Goal: Task Accomplishment & Management: Manage account settings

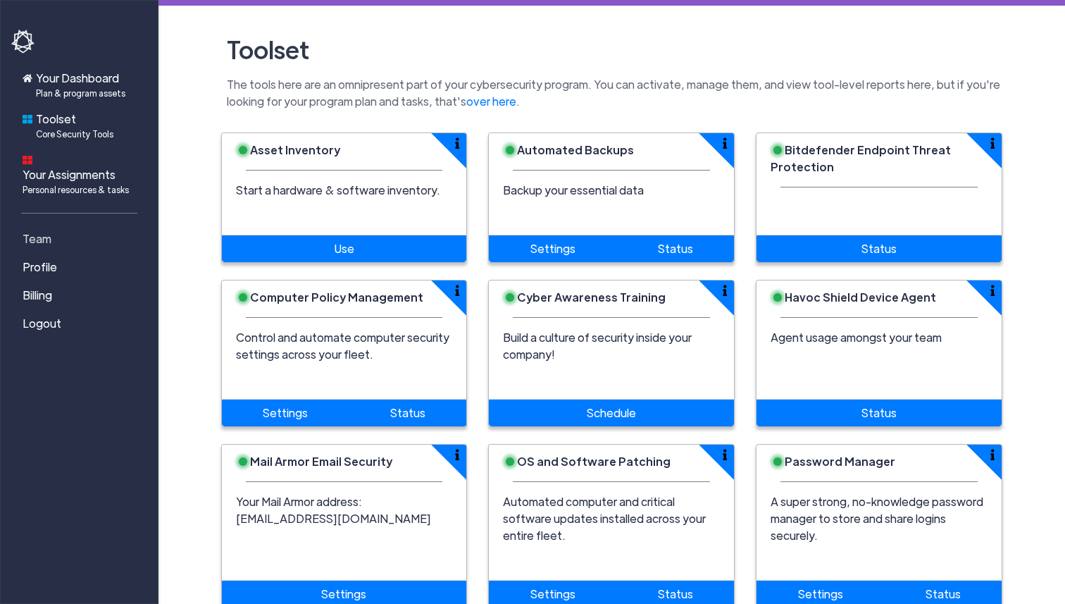
click at [44, 230] on span "Team" at bounding box center [37, 238] width 29 height 17
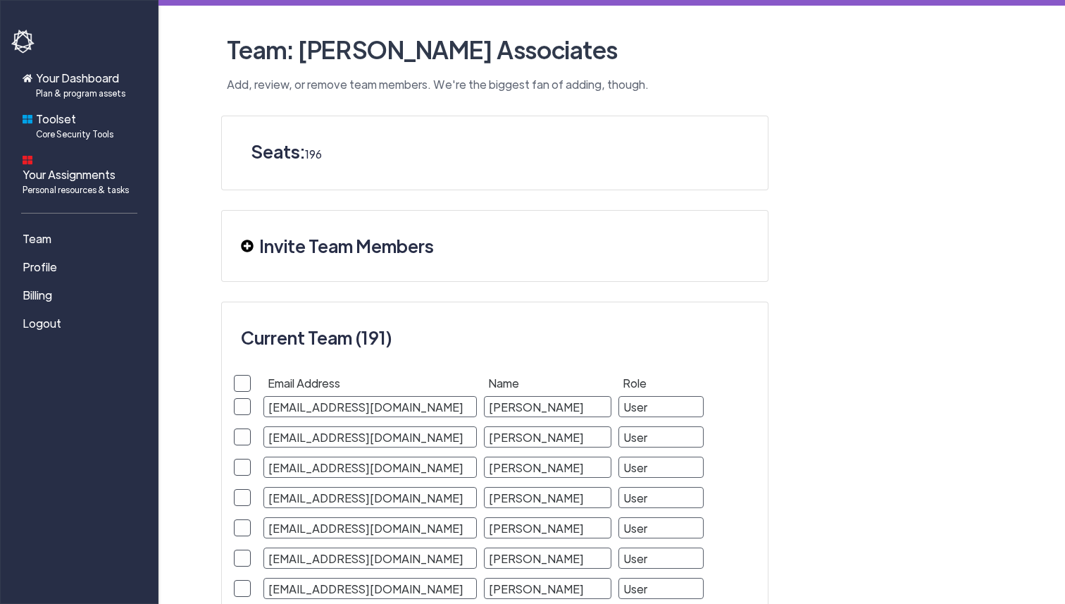
click at [368, 246] on h3 "Invite Team Members" at bounding box center [346, 245] width 175 height 35
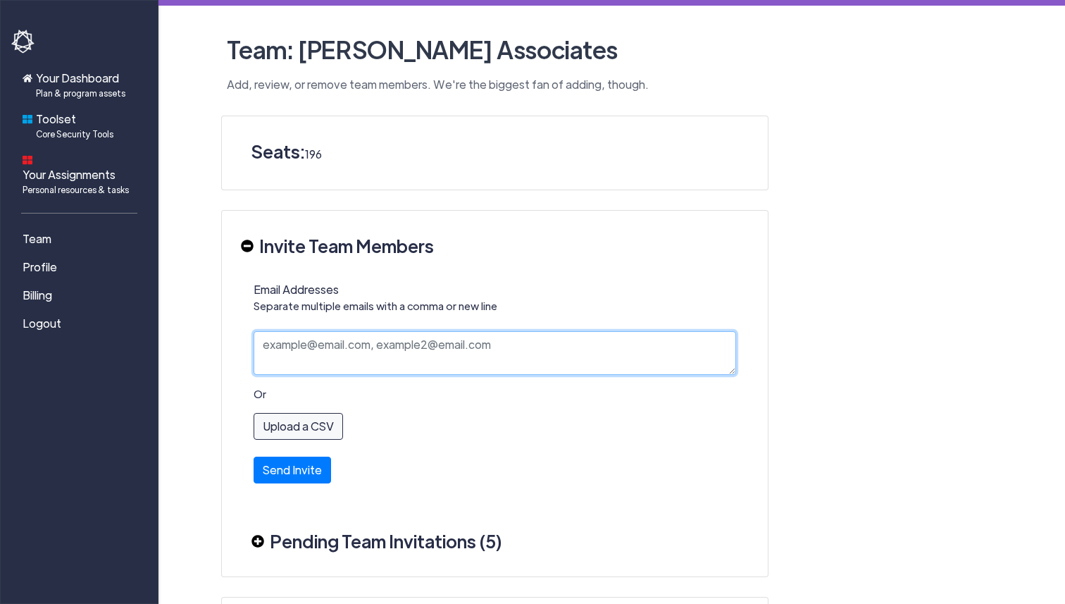
click at [328, 361] on textarea "Email Addresses Separate multiple emails with a comma or new line" at bounding box center [495, 353] width 483 height 44
paste textarea "[EMAIL_ADDRESS][DOMAIN_NAME]"
type textarea "[EMAIL_ADDRESS][DOMAIN_NAME]"
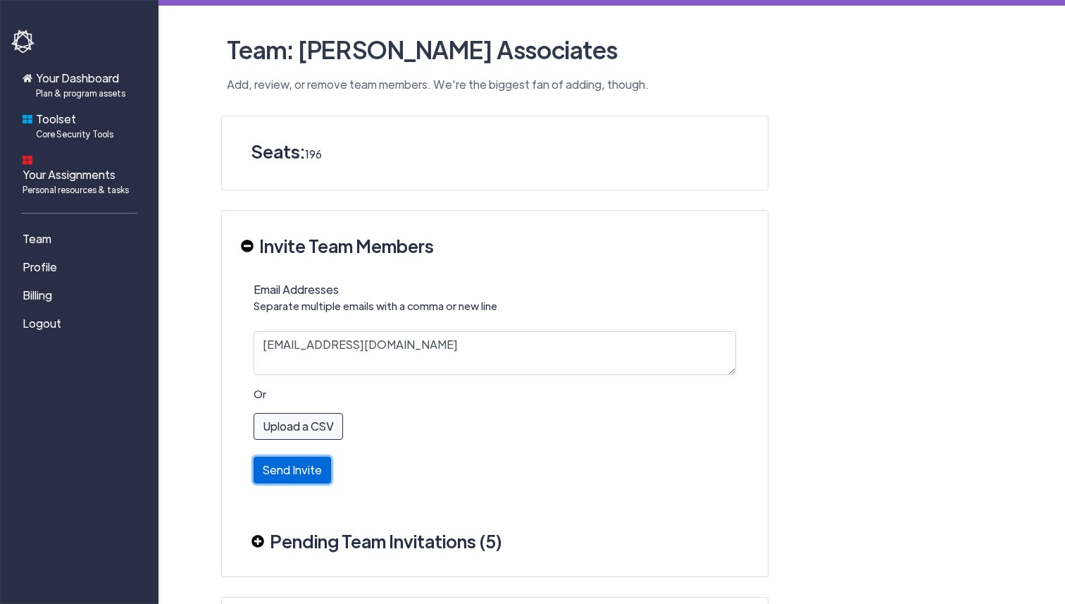
click at [285, 462] on button "Send Invite" at bounding box center [292, 469] width 77 height 27
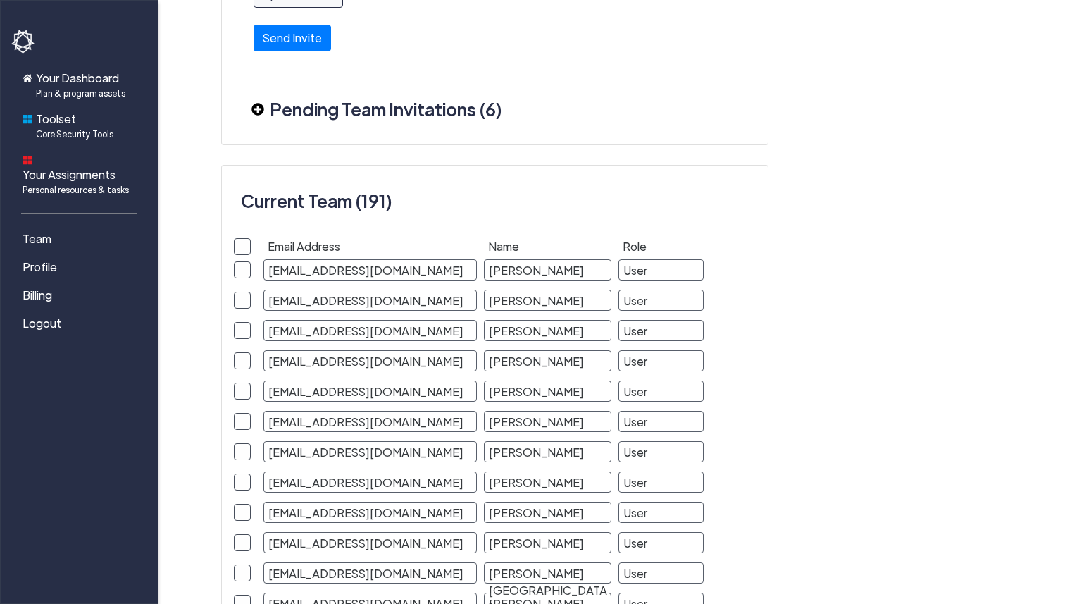
scroll to position [1036, 0]
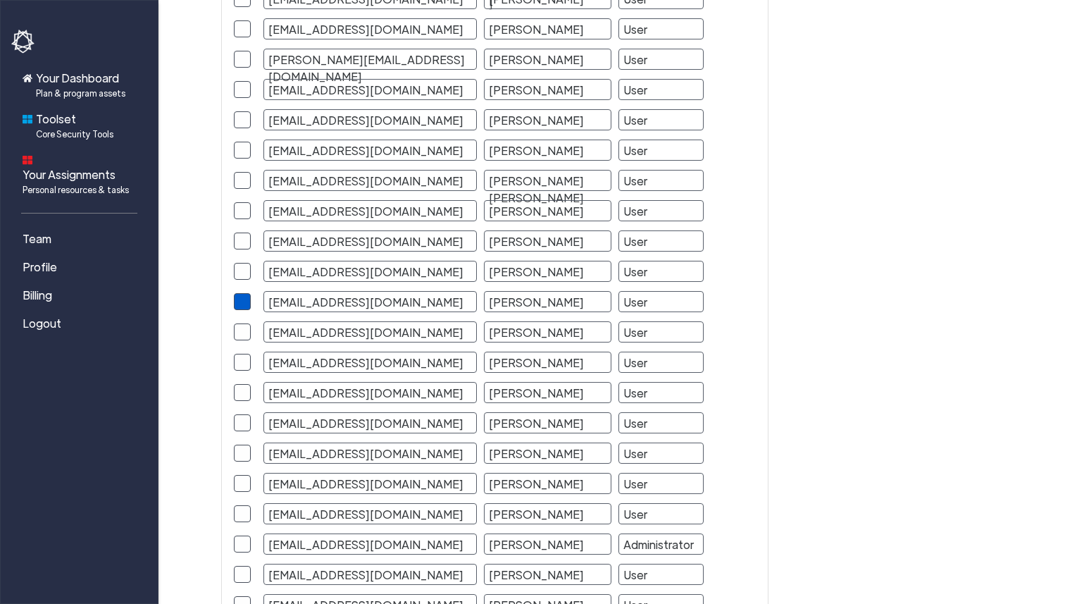
click at [250, 299] on span at bounding box center [242, 301] width 17 height 17
click at [0, 0] on input "checkbox" at bounding box center [0, 0] width 0 height 0
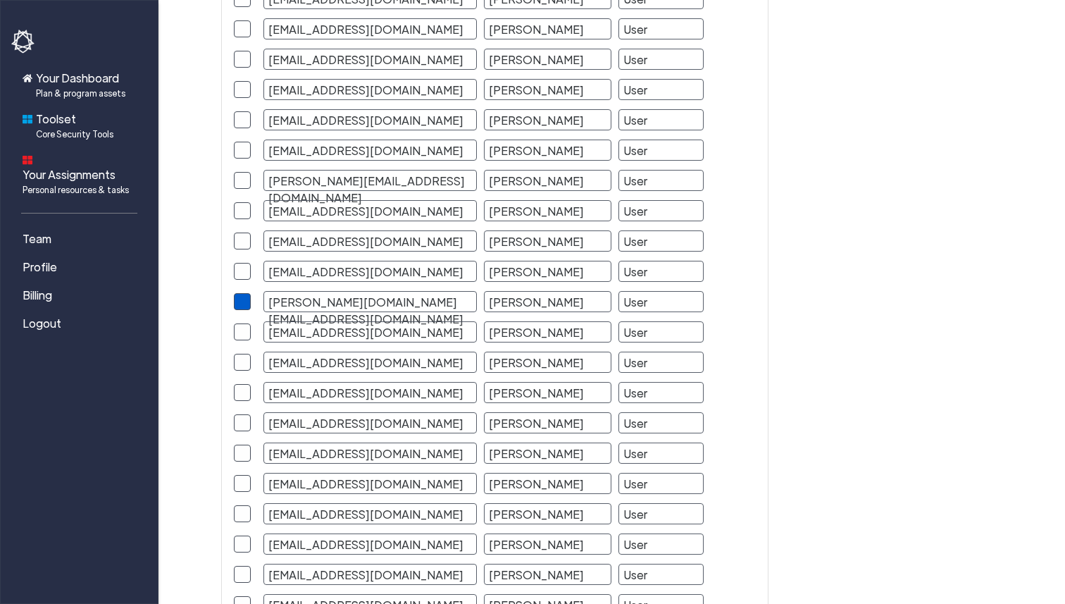
click at [241, 299] on span at bounding box center [242, 301] width 17 height 17
click at [0, 0] on input "checkbox" at bounding box center [0, 0] width 0 height 0
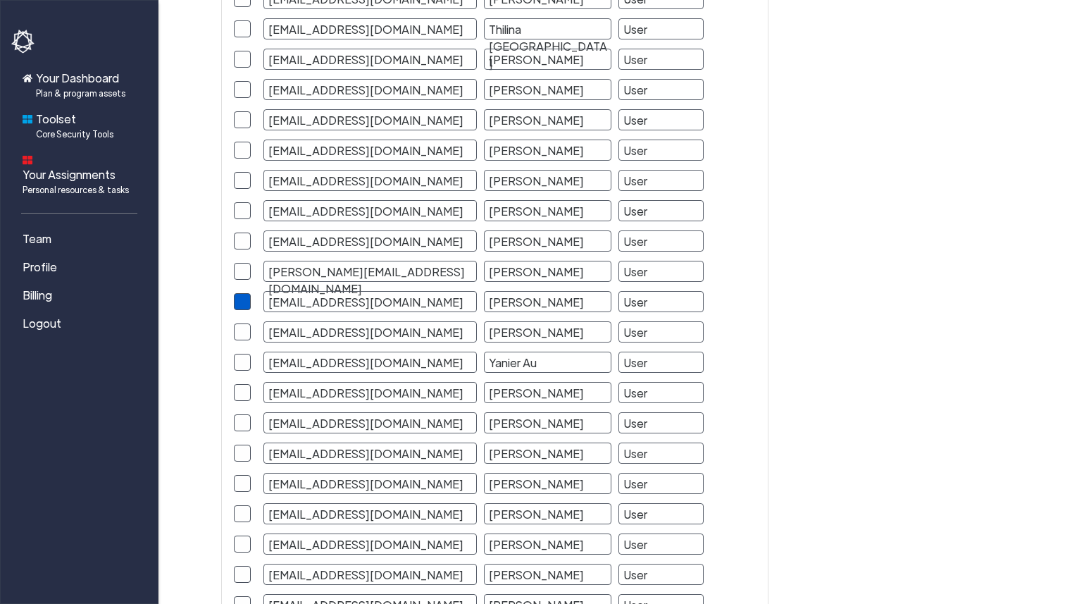
click at [247, 299] on span at bounding box center [242, 301] width 17 height 17
click at [0, 0] on input "checkbox" at bounding box center [0, 0] width 0 height 0
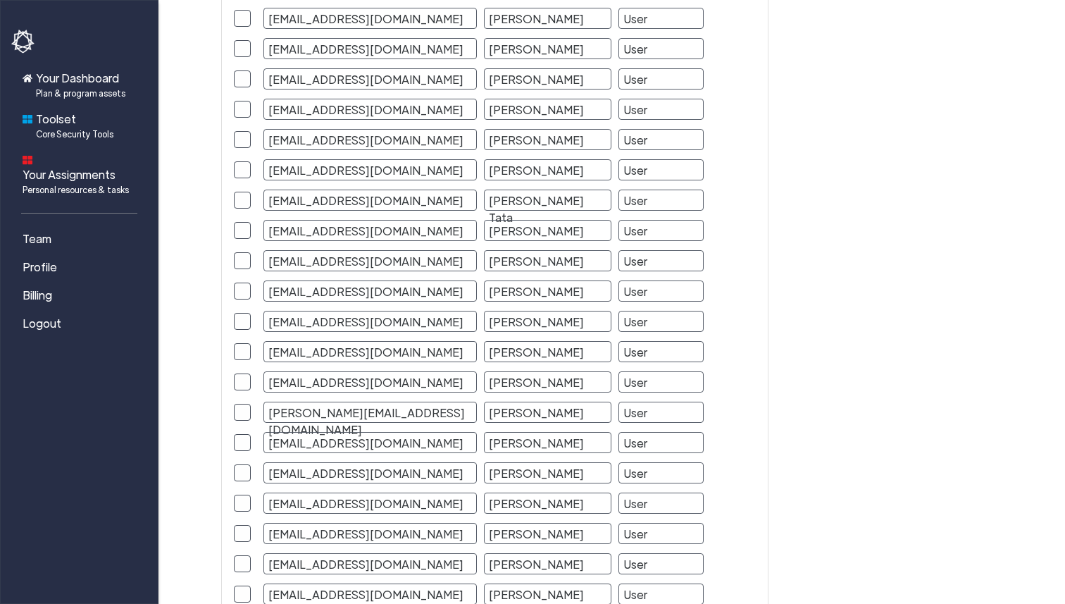
scroll to position [5963, 0]
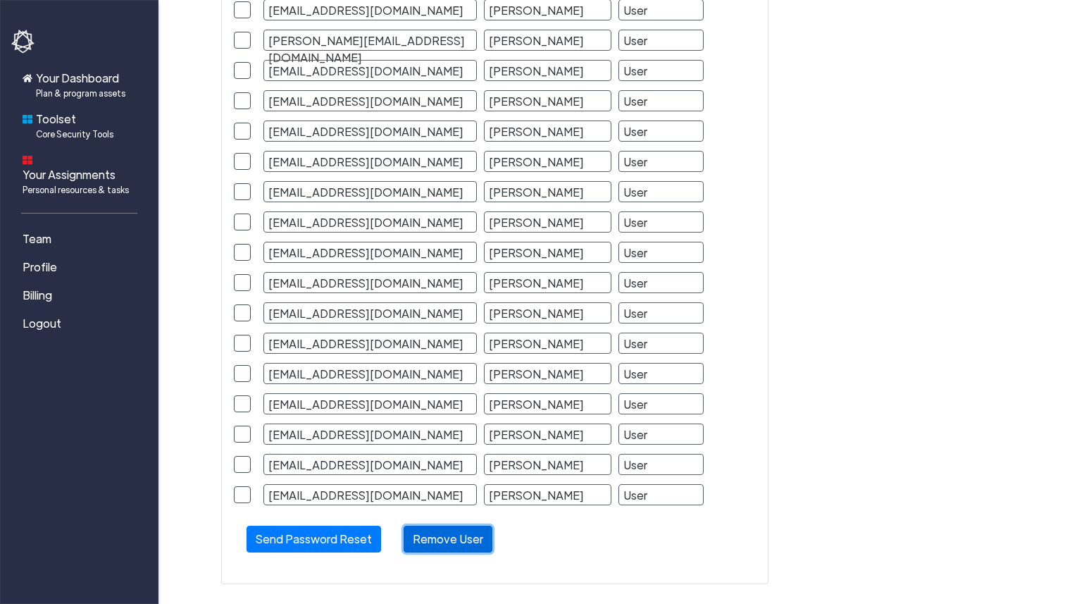
click at [440, 531] on button "Remove User" at bounding box center [448, 539] width 89 height 27
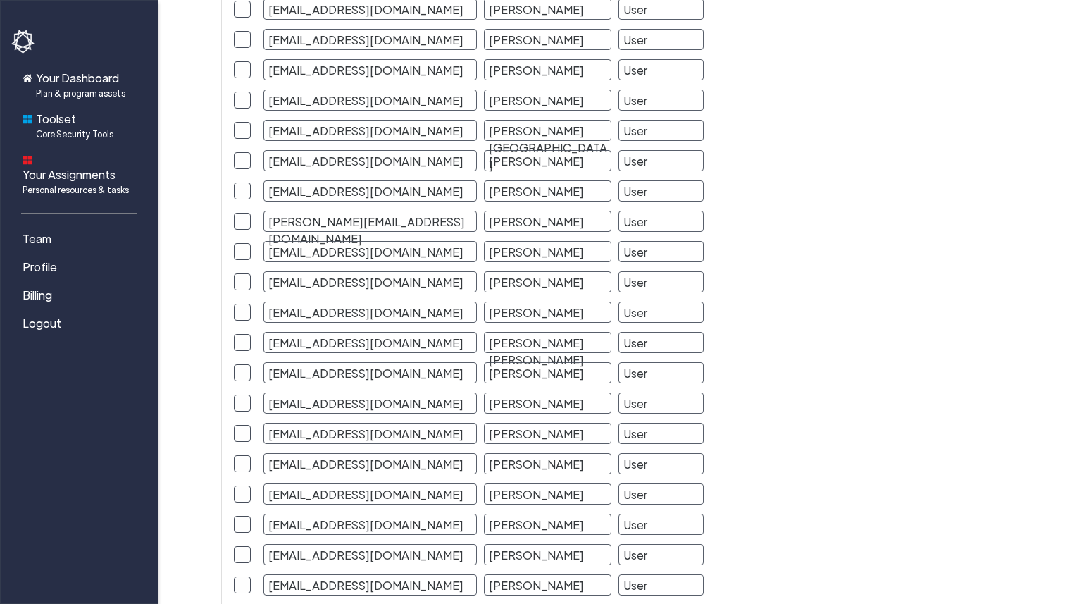
scroll to position [0, 0]
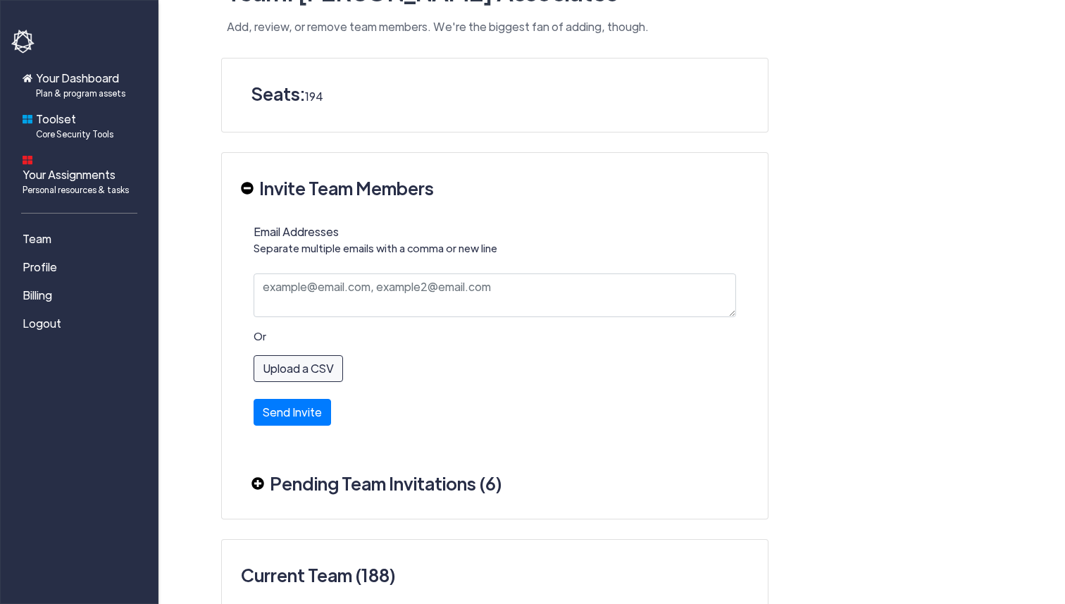
click at [257, 483] on img at bounding box center [257, 483] width 13 height 13
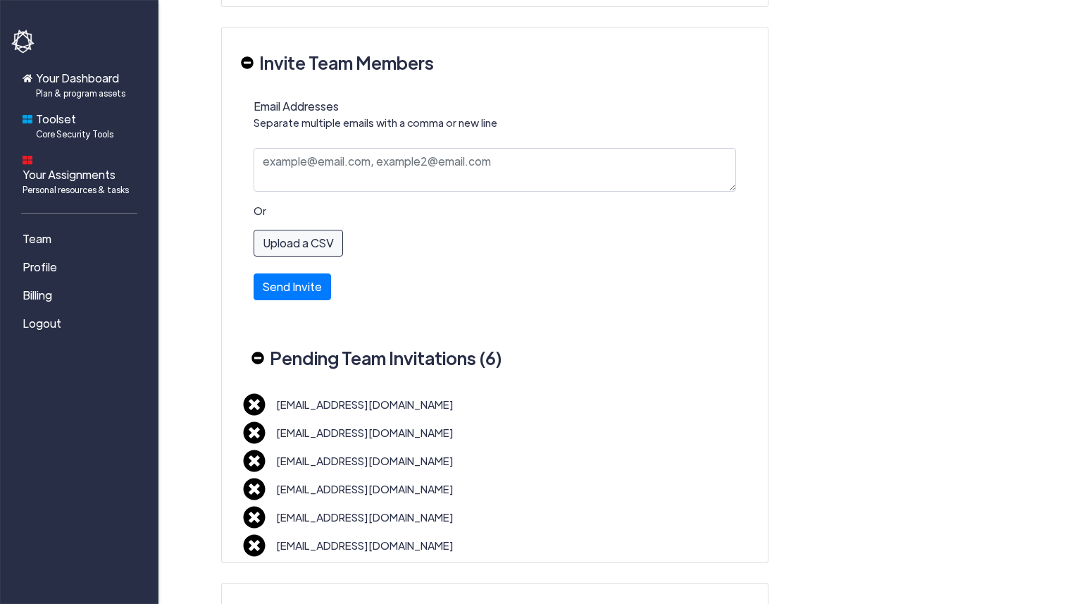
scroll to position [182, 0]
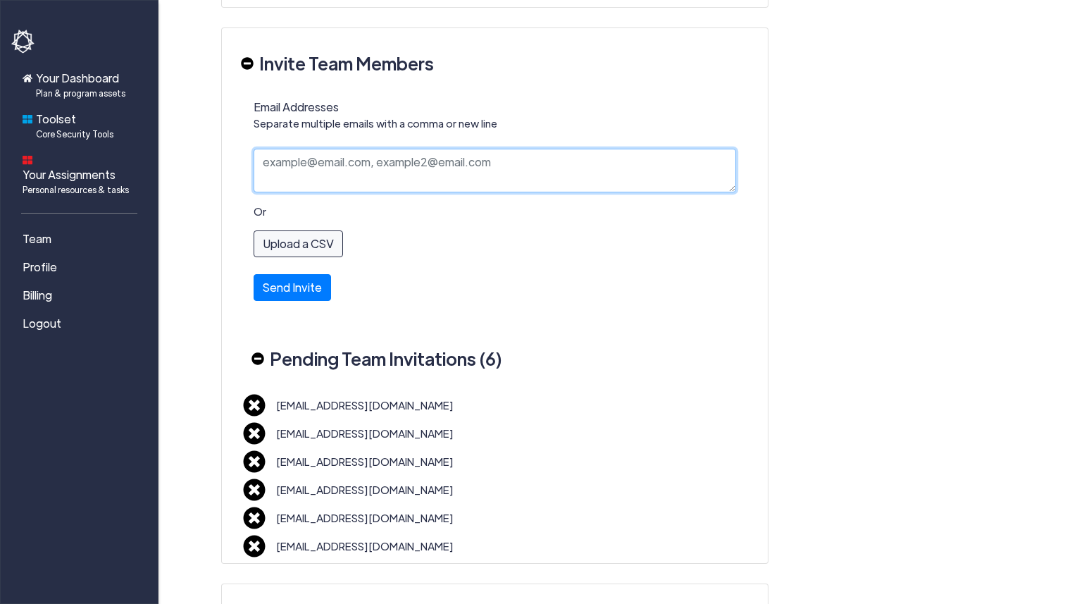
click at [352, 181] on textarea "Email Addresses Separate multiple emails with a comma or new line" at bounding box center [495, 171] width 483 height 44
paste textarea "[EMAIL_ADDRESS][DOMAIN_NAME]"
type textarea "[EMAIL_ADDRESS][DOMAIN_NAME]"
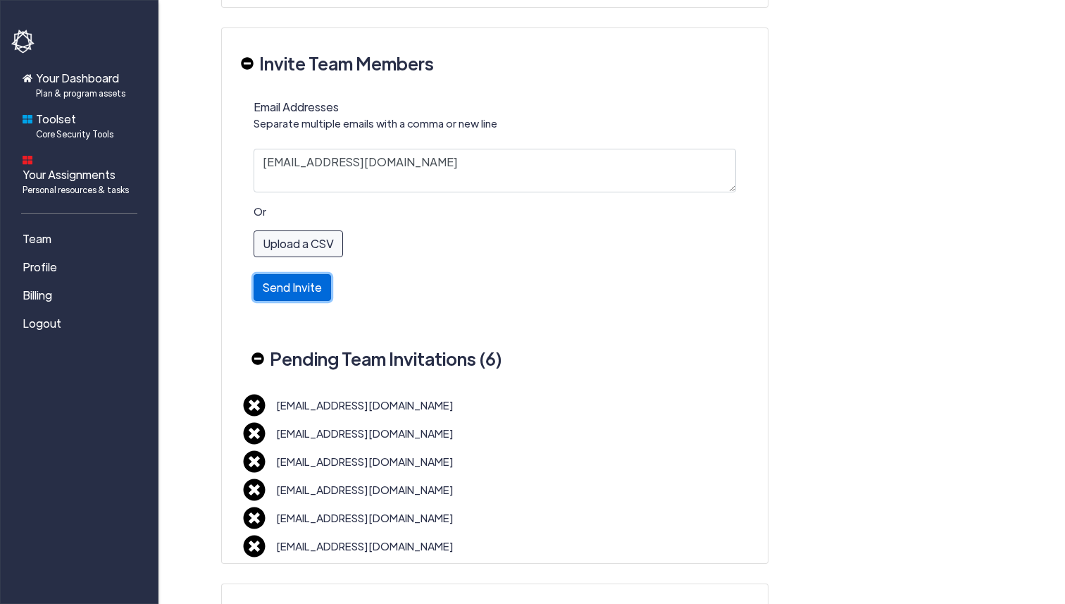
click at [304, 283] on button "Send Invite" at bounding box center [292, 287] width 77 height 27
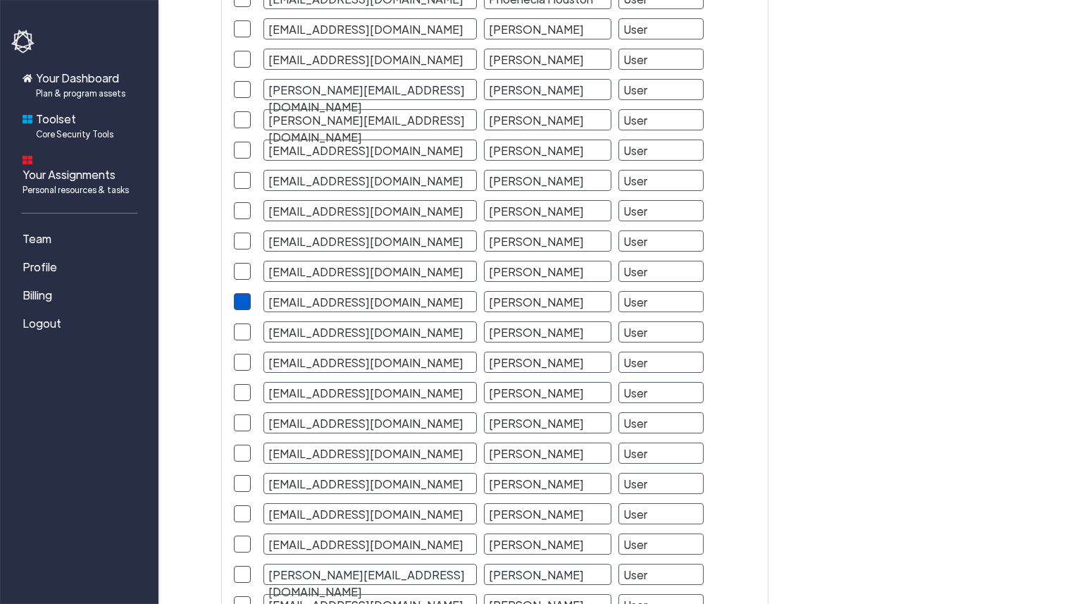
click at [245, 297] on span at bounding box center [242, 301] width 17 height 17
click at [0, 0] on input "checkbox" at bounding box center [0, 0] width 0 height 0
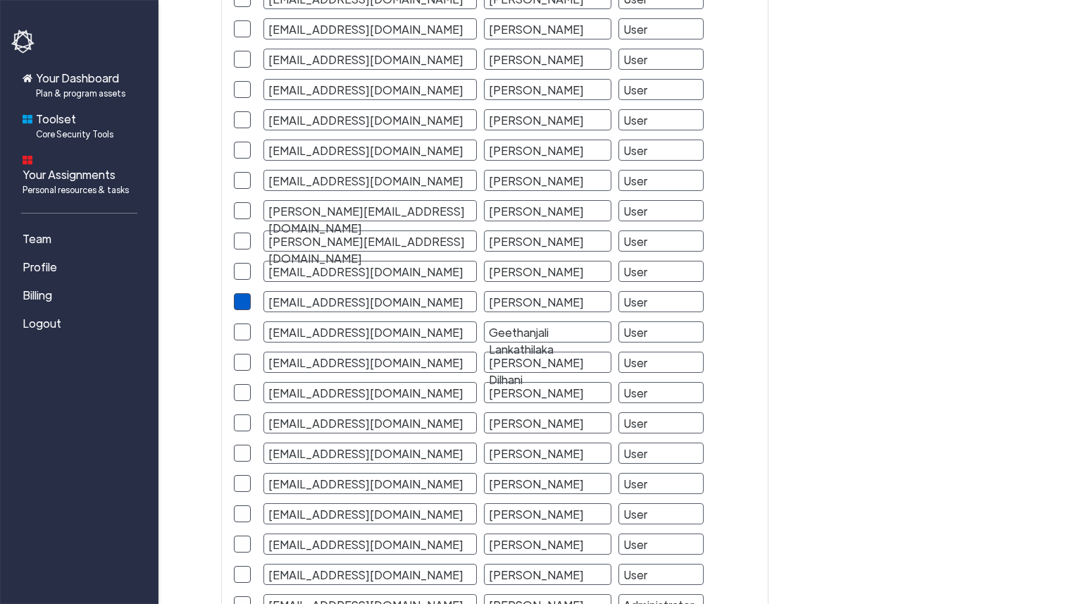
click at [249, 294] on span at bounding box center [242, 301] width 17 height 17
click at [0, 0] on input "checkbox" at bounding box center [0, 0] width 0 height 0
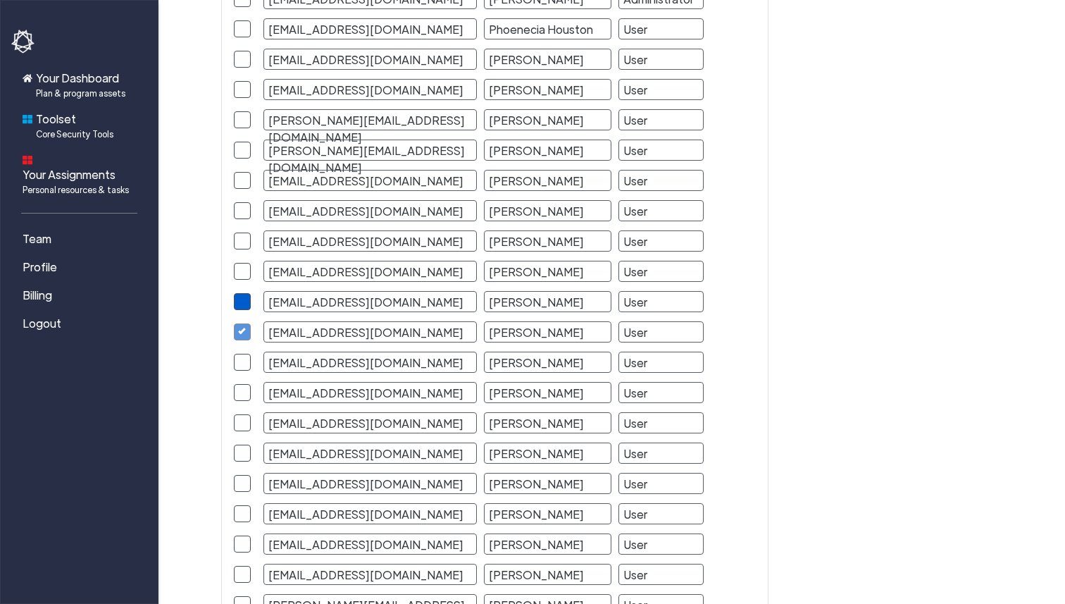
click at [238, 304] on span at bounding box center [242, 301] width 17 height 17
click at [0, 0] on input "checkbox" at bounding box center [0, 0] width 0 height 0
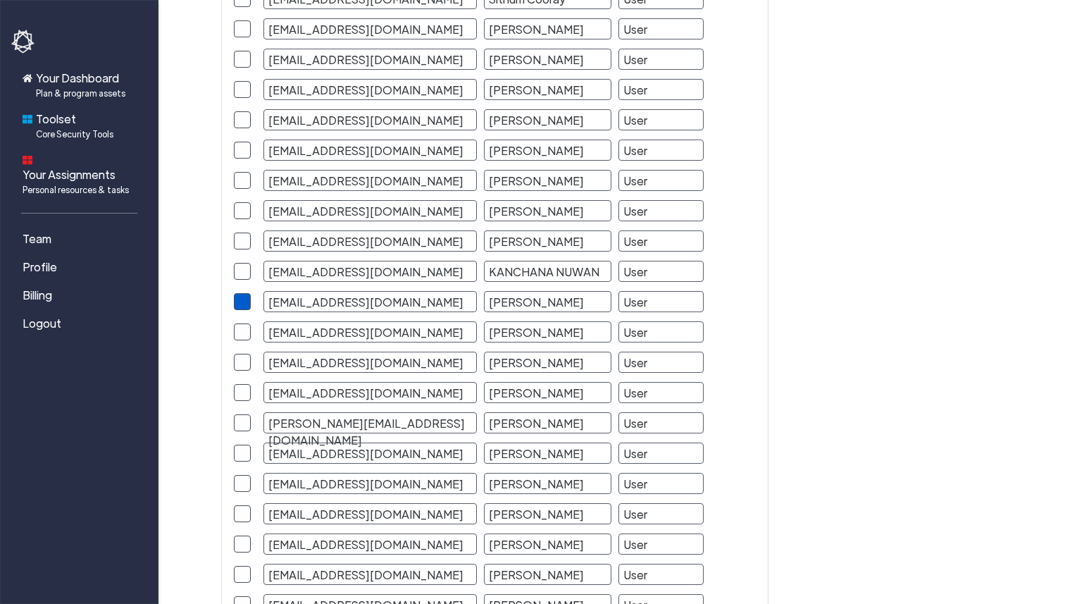
click at [235, 297] on span at bounding box center [242, 301] width 17 height 17
click at [0, 0] on input "checkbox" at bounding box center [0, 0] width 0 height 0
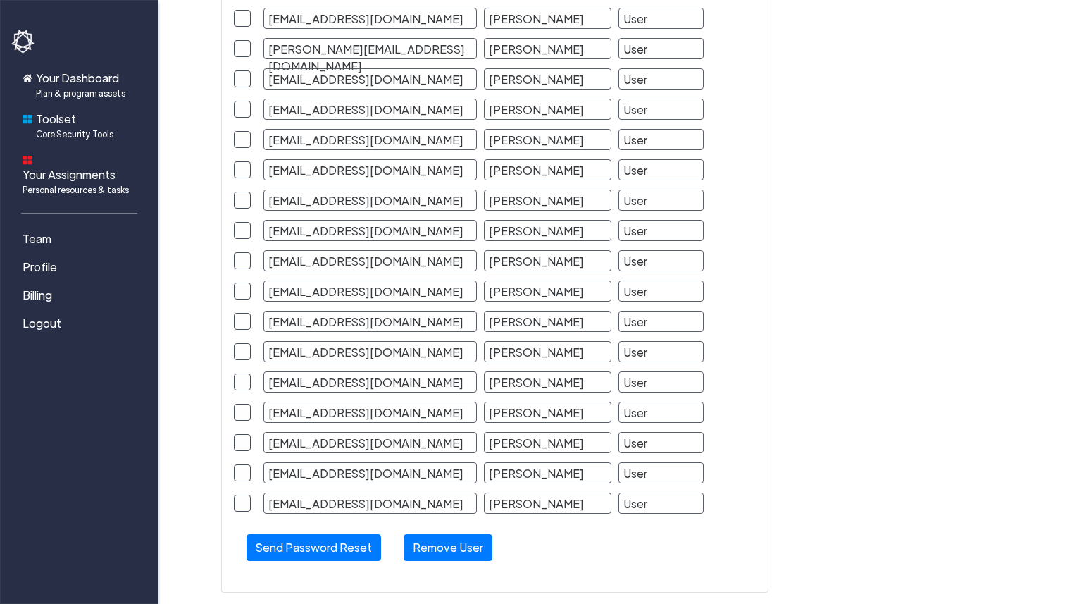
scroll to position [6069, 0]
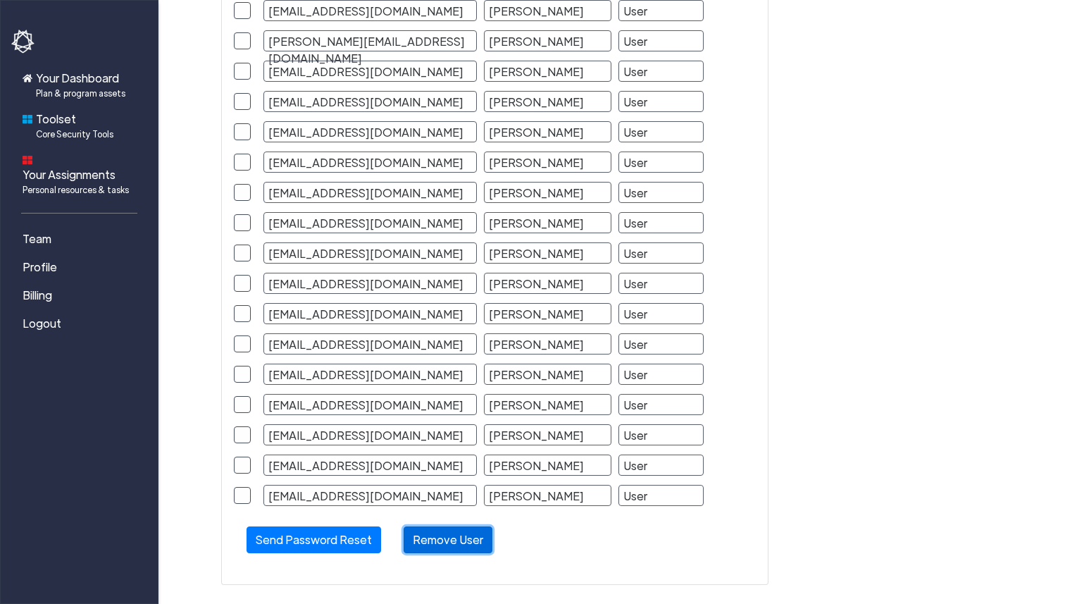
click at [451, 536] on button "Remove User" at bounding box center [448, 539] width 89 height 27
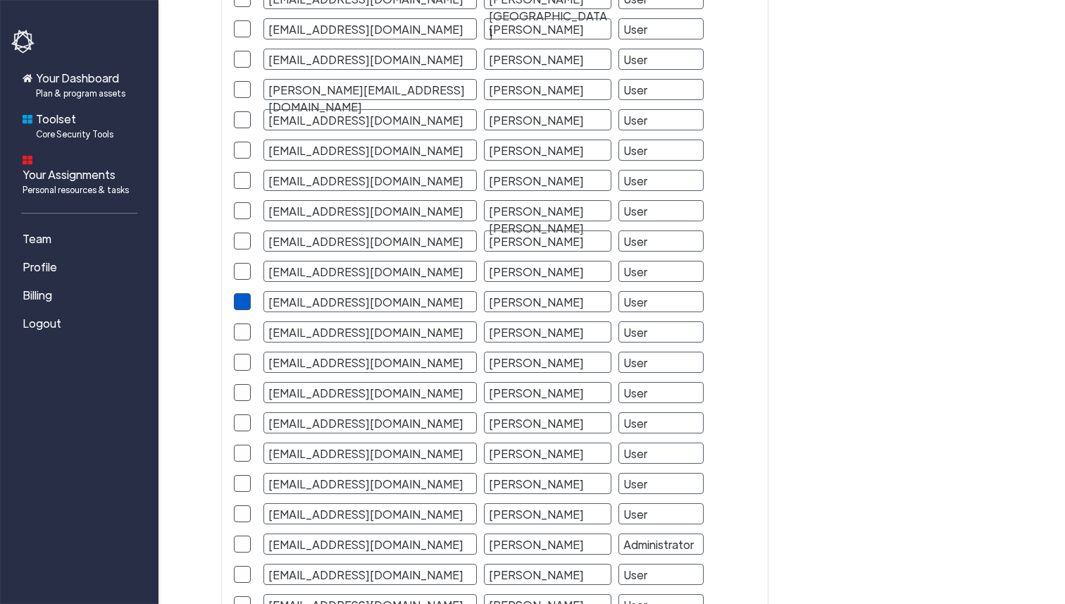
click at [244, 299] on span at bounding box center [242, 301] width 17 height 17
click at [0, 0] on input "checkbox" at bounding box center [0, 0] width 0 height 0
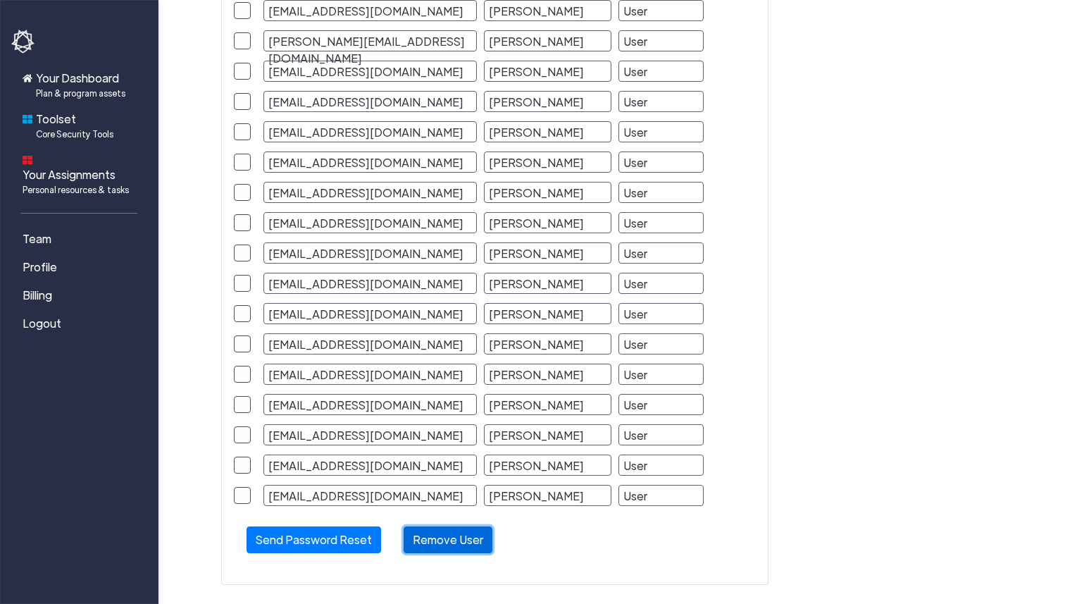
click at [442, 536] on button "Remove User" at bounding box center [448, 539] width 89 height 27
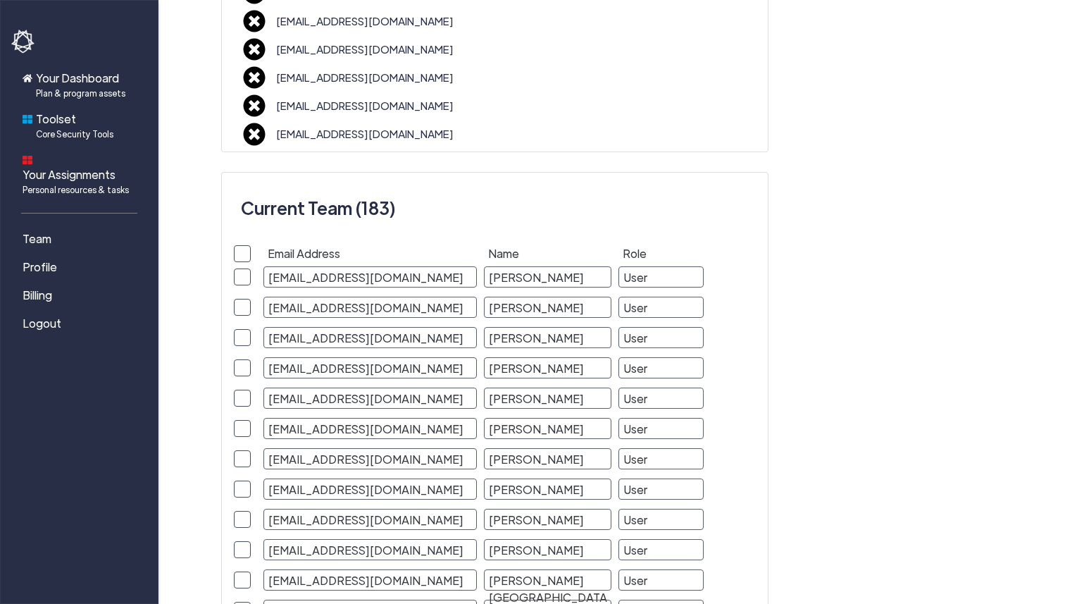
scroll to position [0, 0]
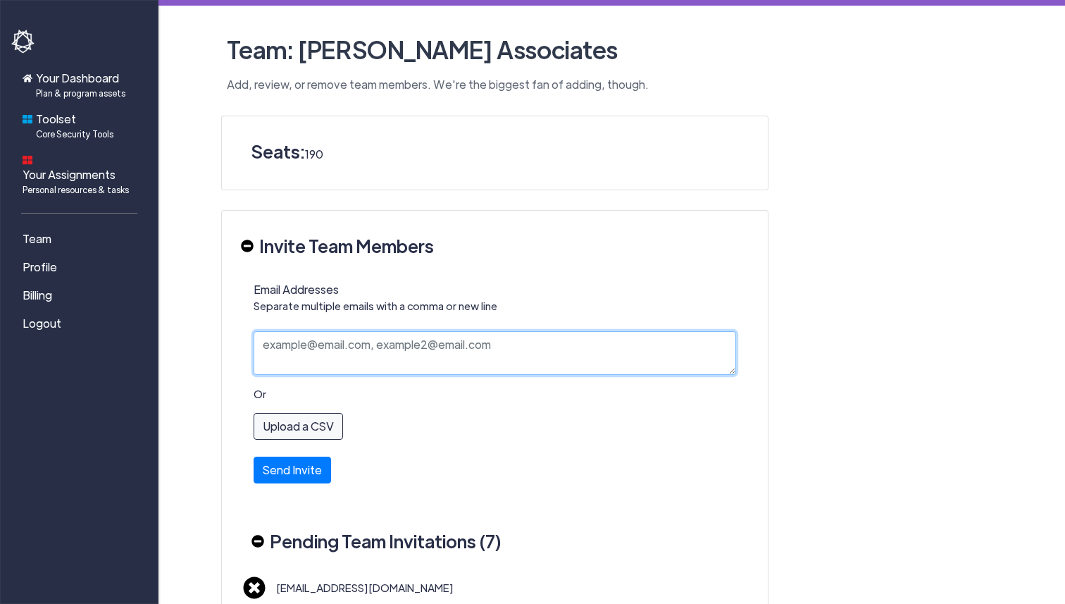
click at [330, 351] on textarea "Email Addresses Separate multiple emails with a comma or new line" at bounding box center [495, 353] width 483 height 44
paste textarea "[EMAIL_ADDRESS][DOMAIN_NAME]"
type textarea "[EMAIL_ADDRESS][DOMAIN_NAME]"
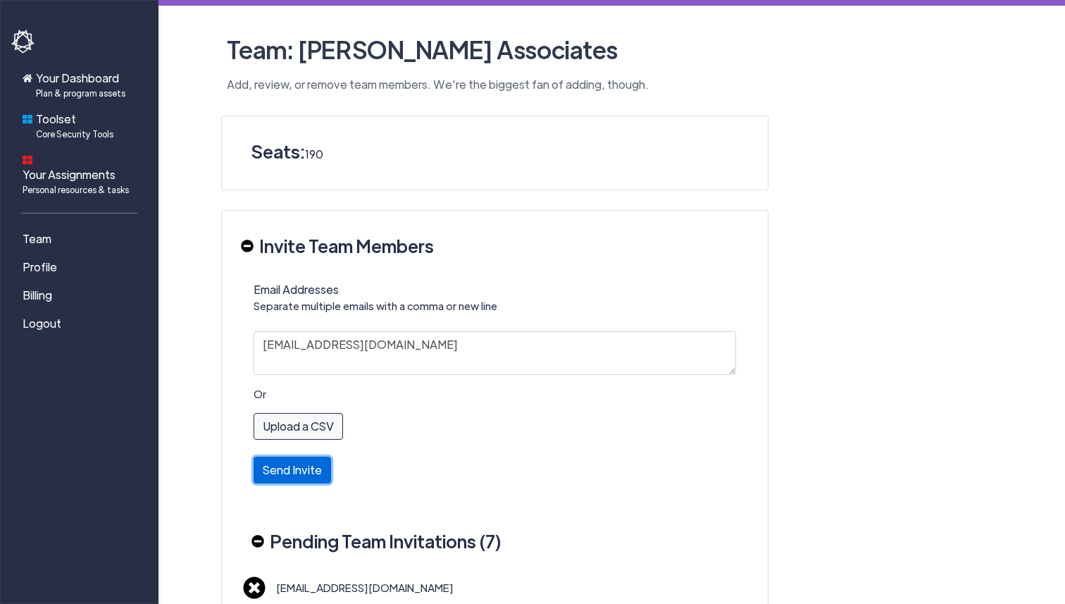
click at [295, 472] on button "Send Invite" at bounding box center [292, 469] width 77 height 27
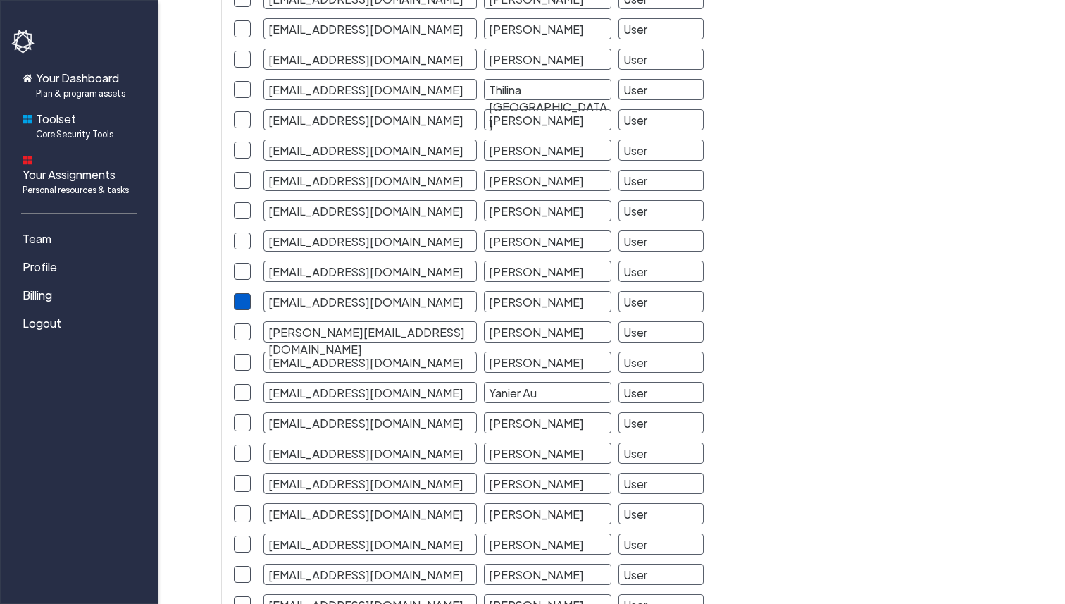
click at [248, 297] on span at bounding box center [242, 301] width 17 height 17
click at [0, 0] on input "checkbox" at bounding box center [0, 0] width 0 height 0
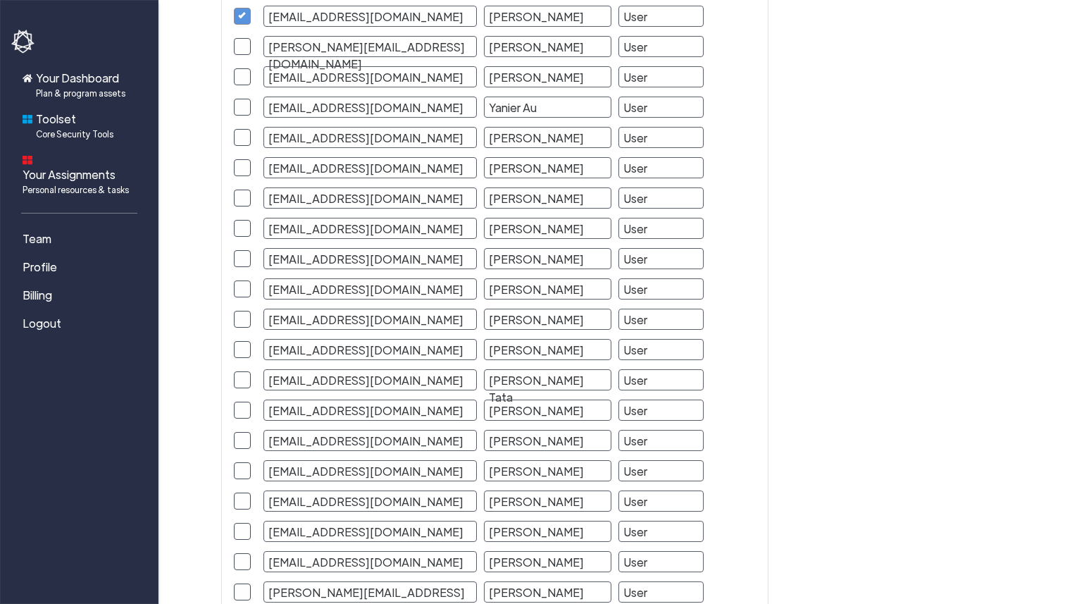
scroll to position [5946, 0]
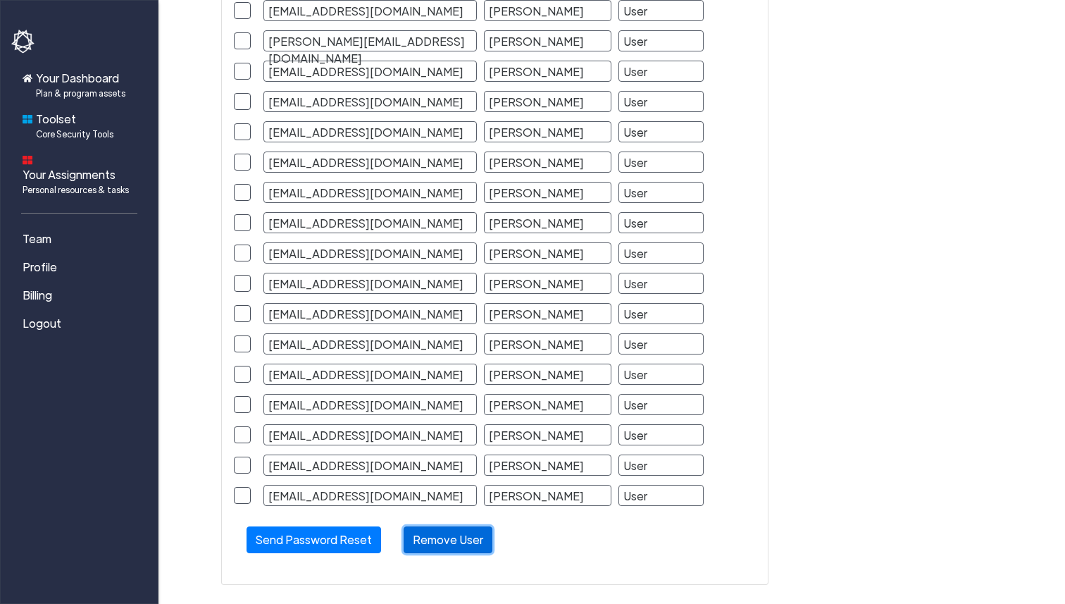
click at [414, 545] on button "Remove User" at bounding box center [448, 539] width 89 height 27
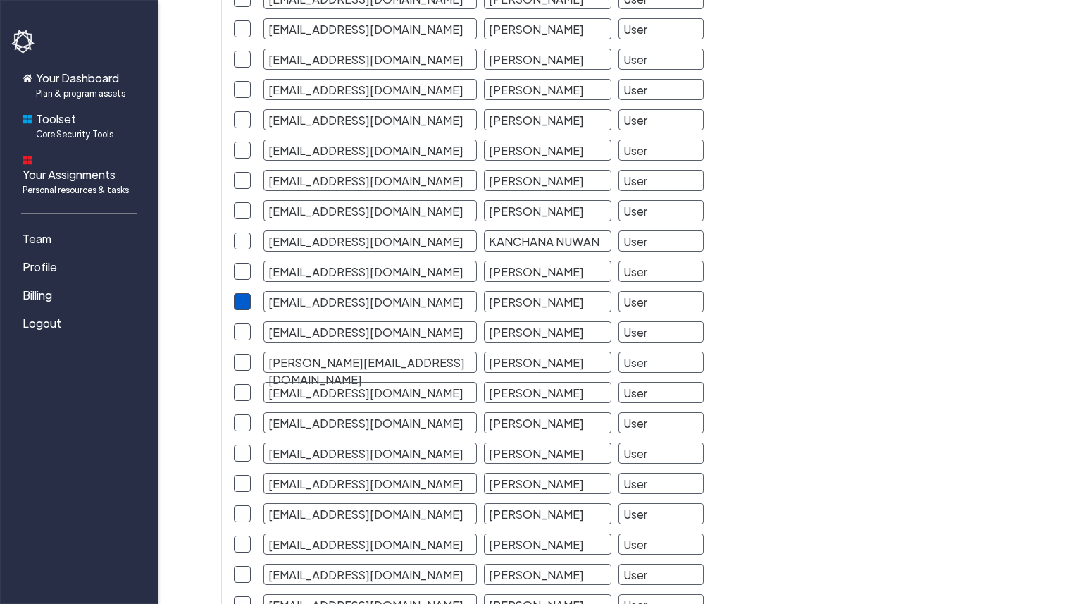
click at [246, 307] on span at bounding box center [242, 301] width 17 height 17
click at [0, 0] on input "checkbox" at bounding box center [0, 0] width 0 height 0
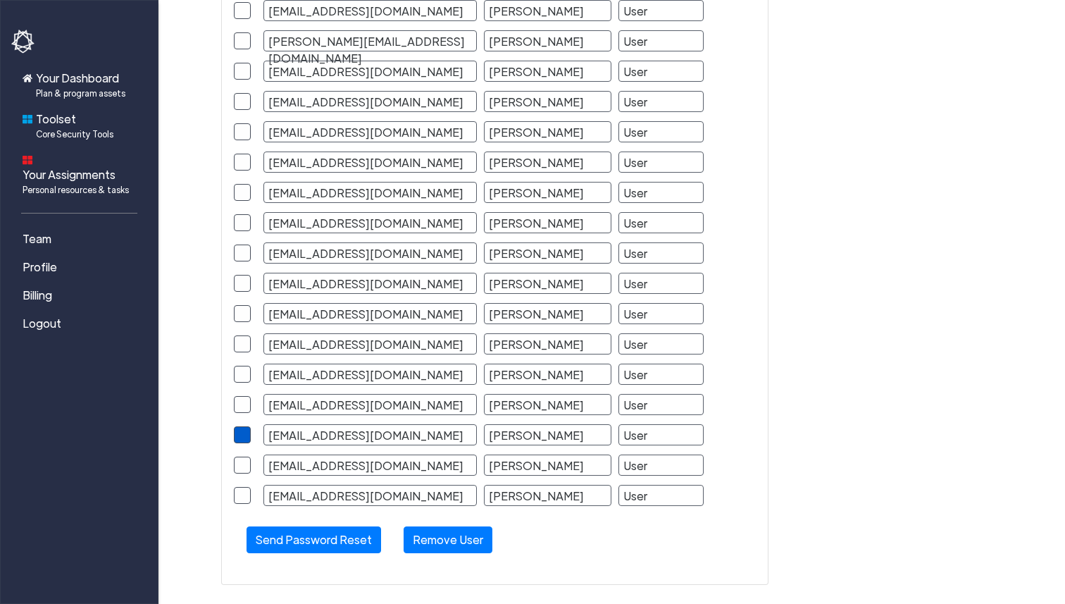
click at [243, 438] on span at bounding box center [242, 434] width 17 height 17
click at [0, 0] on input "checkbox" at bounding box center [0, 0] width 0 height 0
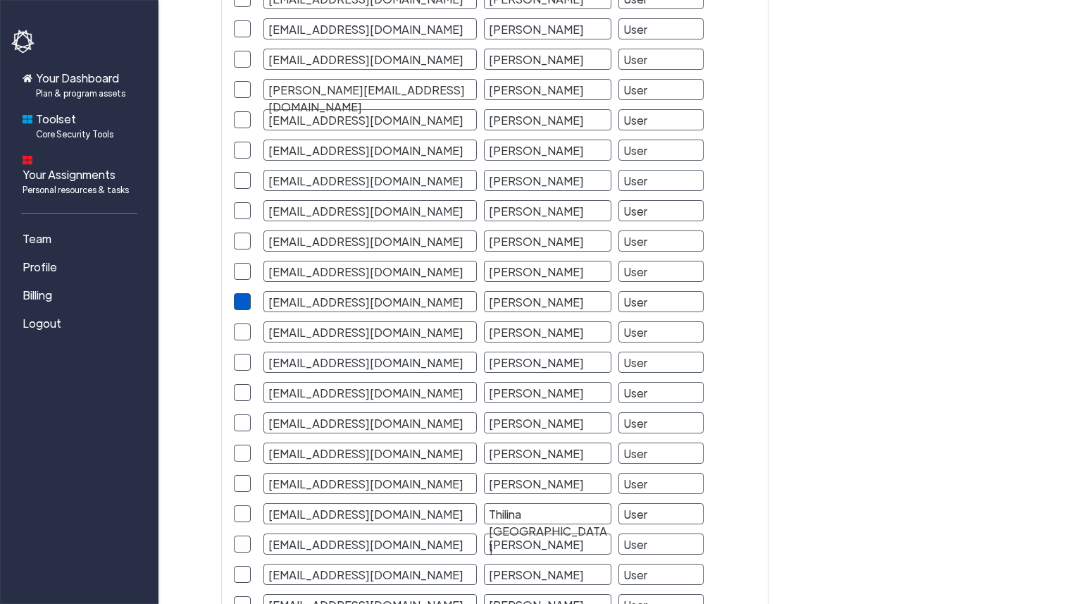
click at [245, 297] on span at bounding box center [242, 301] width 17 height 17
click at [0, 0] on input "checkbox" at bounding box center [0, 0] width 0 height 0
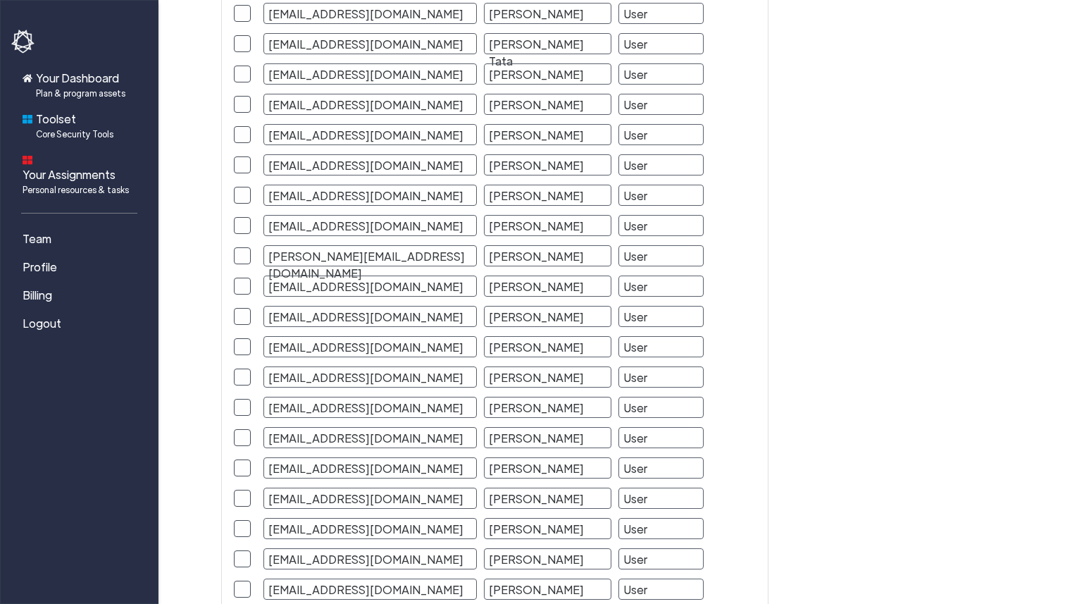
scroll to position [5915, 0]
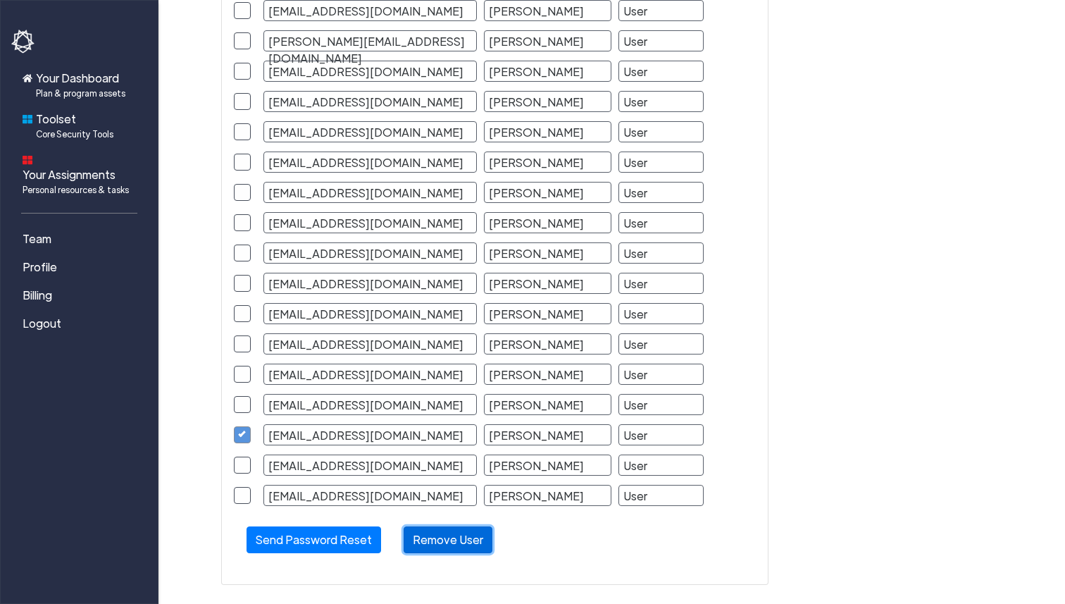
click at [412, 535] on button "Remove User" at bounding box center [448, 539] width 89 height 27
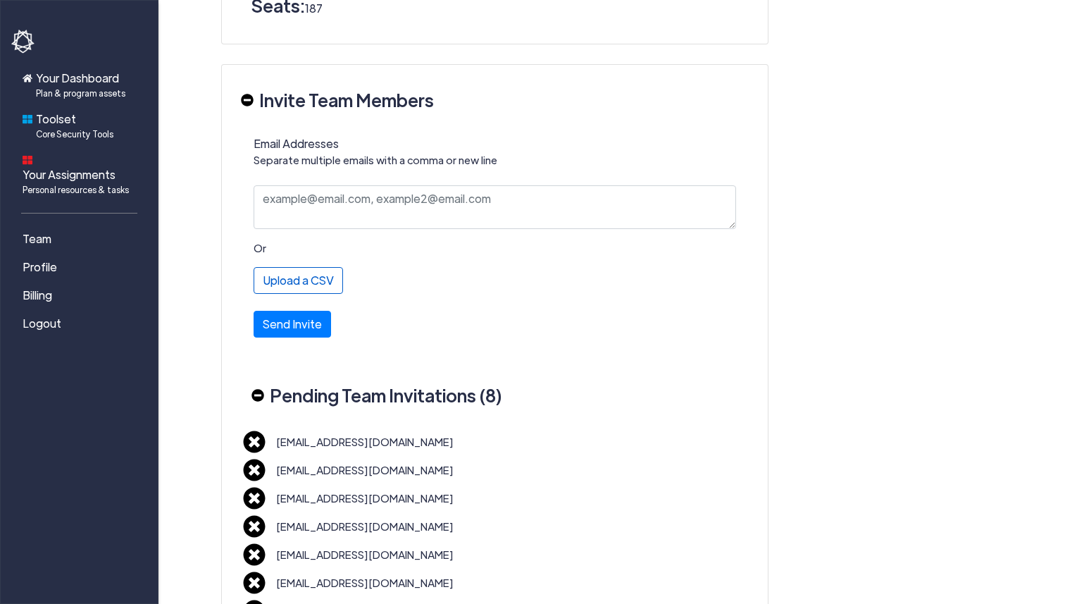
scroll to position [142, 0]
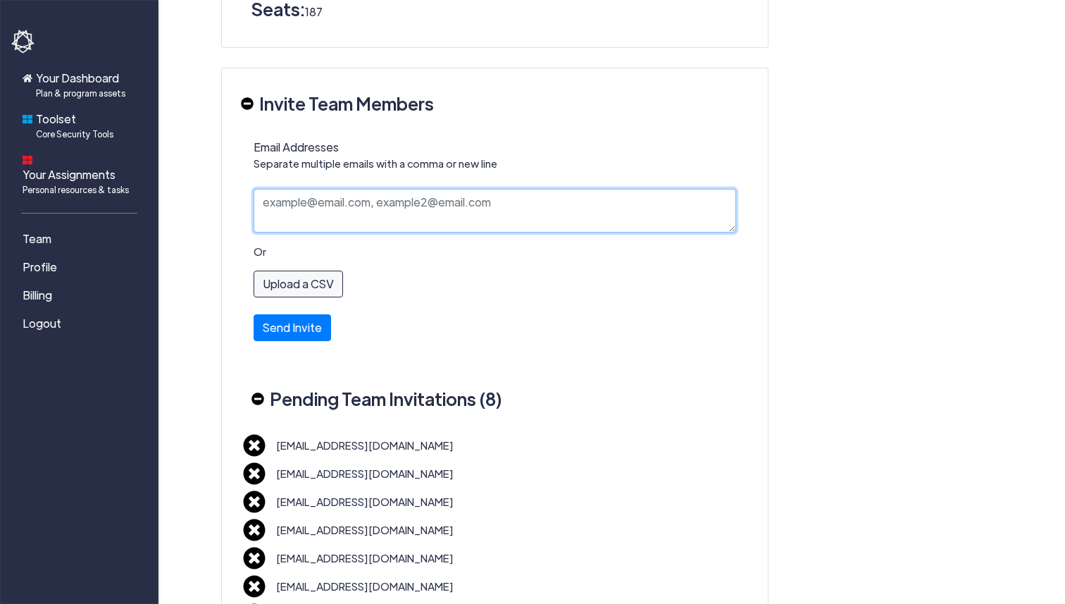
click at [348, 199] on textarea "Email Addresses Separate multiple emails with a comma or new line" at bounding box center [495, 211] width 483 height 44
paste textarea "[EMAIL_ADDRESS][DOMAIN_NAME]"
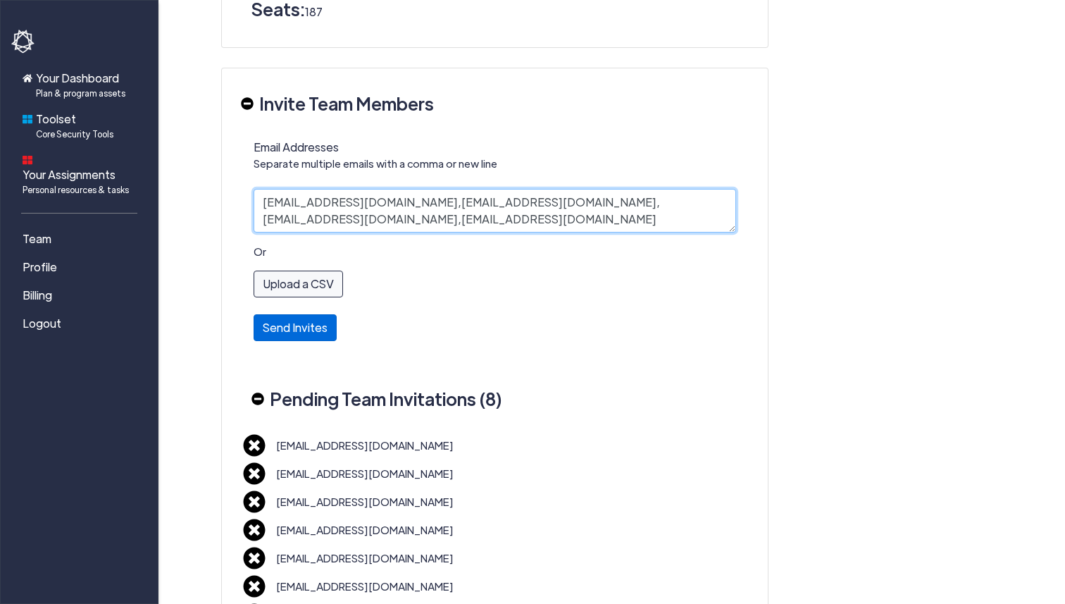
type textarea "[EMAIL_ADDRESS][DOMAIN_NAME],[EMAIL_ADDRESS][DOMAIN_NAME],[EMAIL_ADDRESS][DOMAI…"
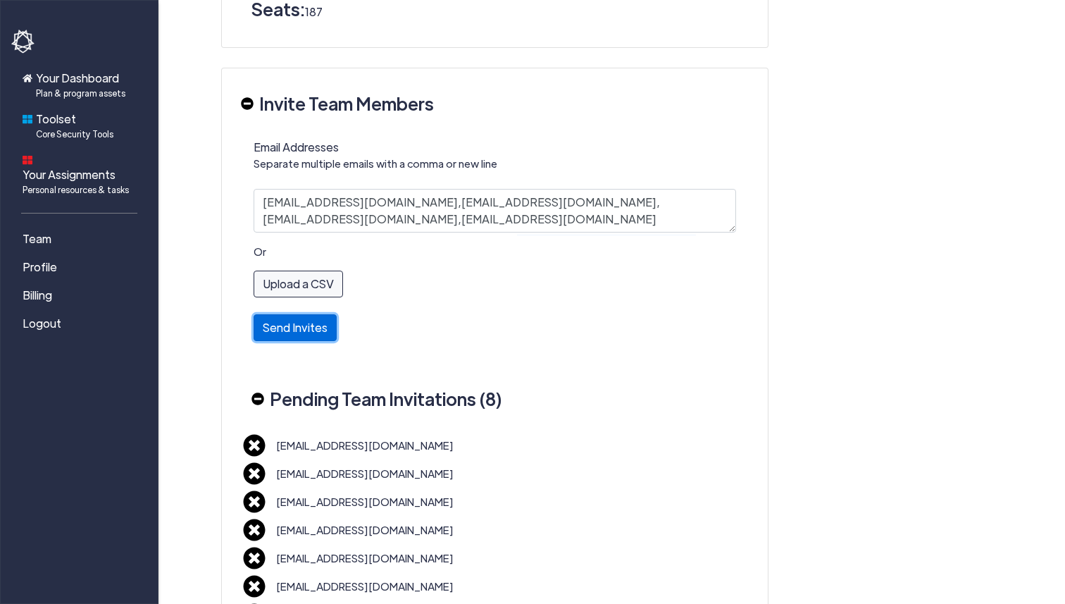
click at [288, 326] on button "Send Invites" at bounding box center [295, 327] width 83 height 27
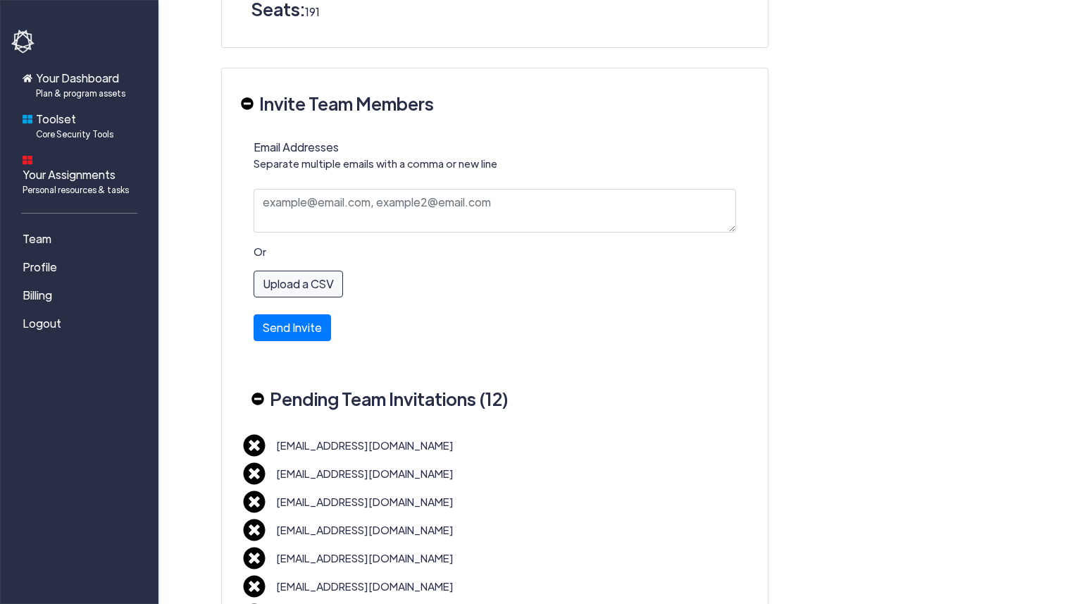
scroll to position [2284, 0]
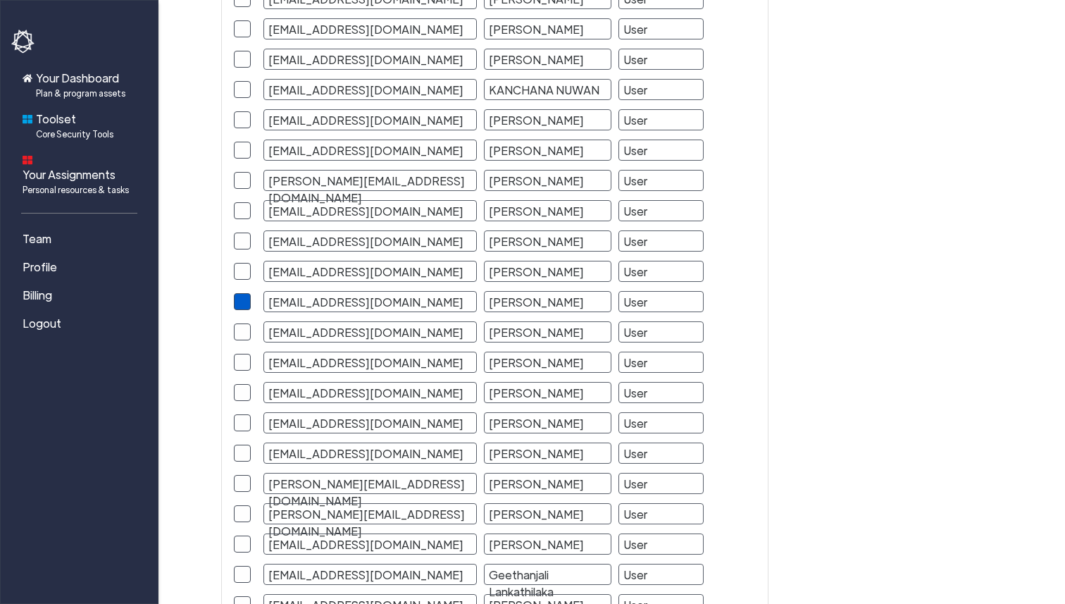
click at [244, 304] on span at bounding box center [242, 301] width 17 height 17
click at [0, 0] on input "checkbox" at bounding box center [0, 0] width 0 height 0
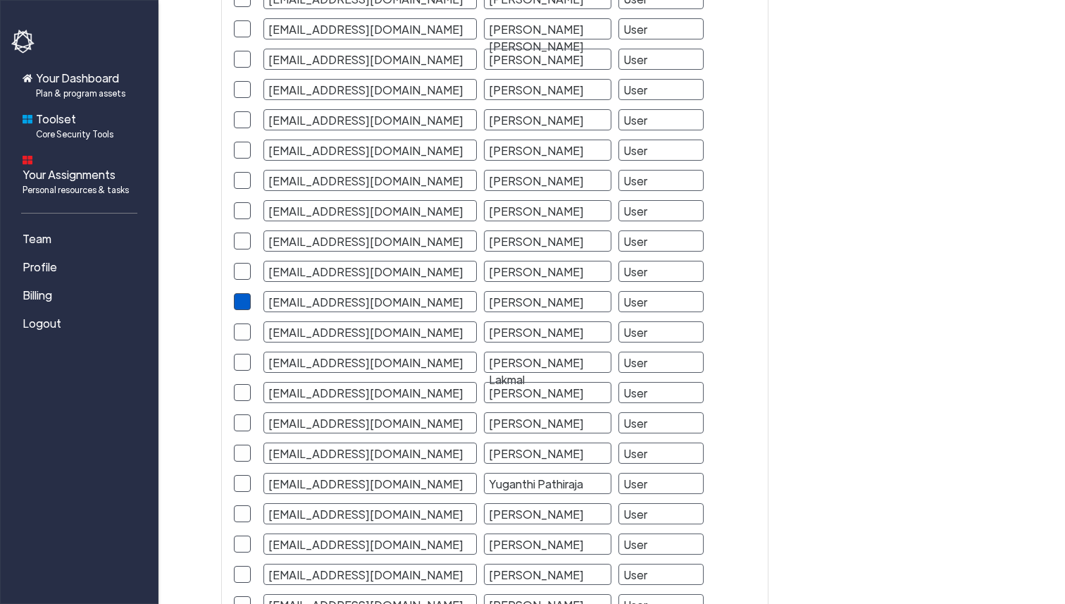
click at [248, 293] on span at bounding box center [242, 301] width 17 height 17
click at [0, 0] on input "checkbox" at bounding box center [0, 0] width 0 height 0
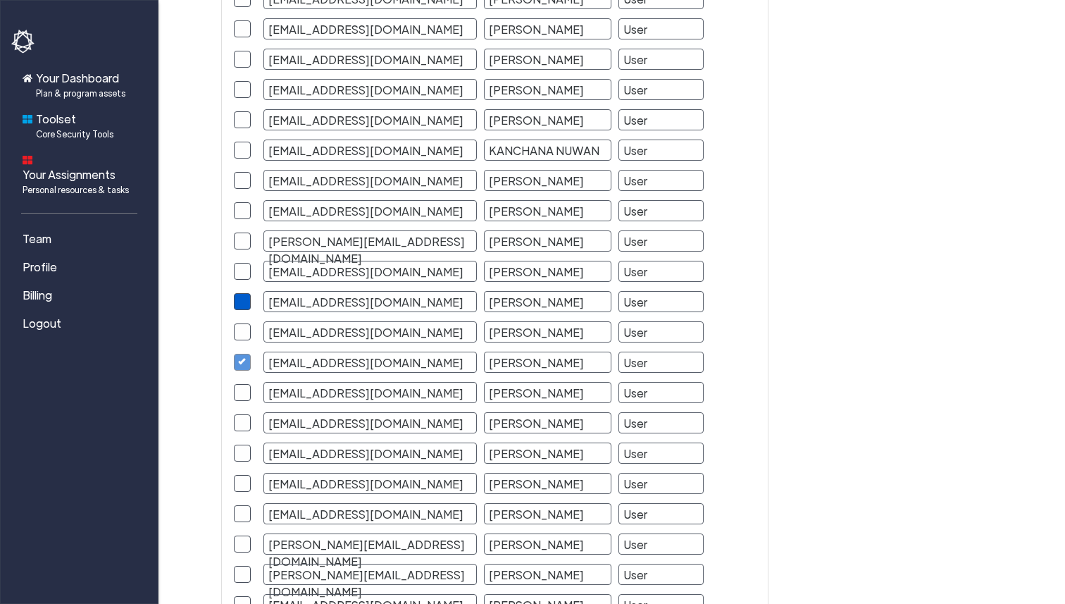
click at [240, 298] on span at bounding box center [242, 301] width 17 height 17
click at [0, 0] on input "checkbox" at bounding box center [0, 0] width 0 height 0
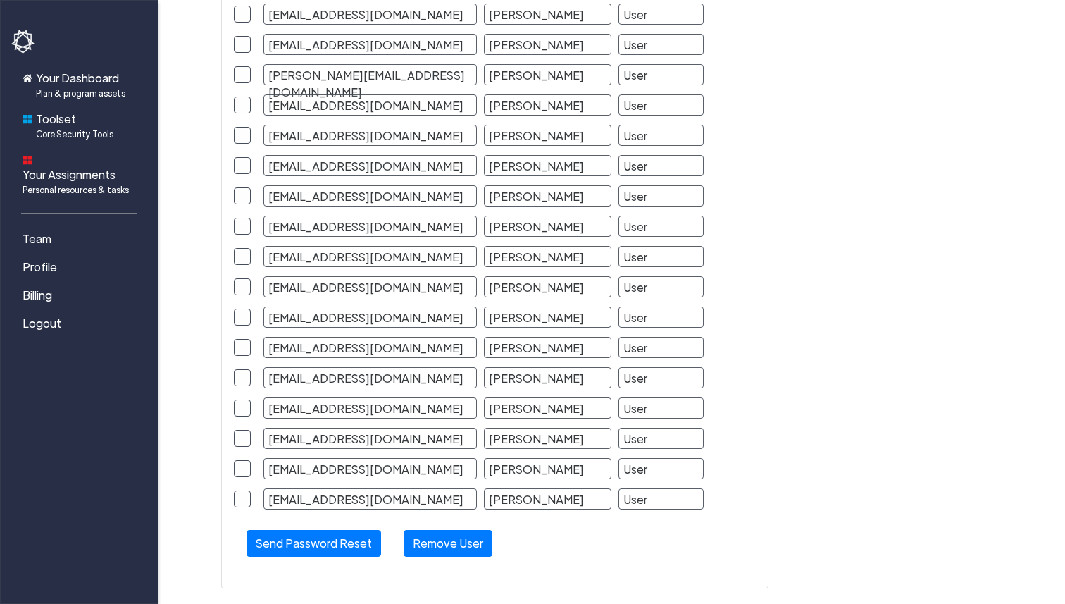
scroll to position [5938, 0]
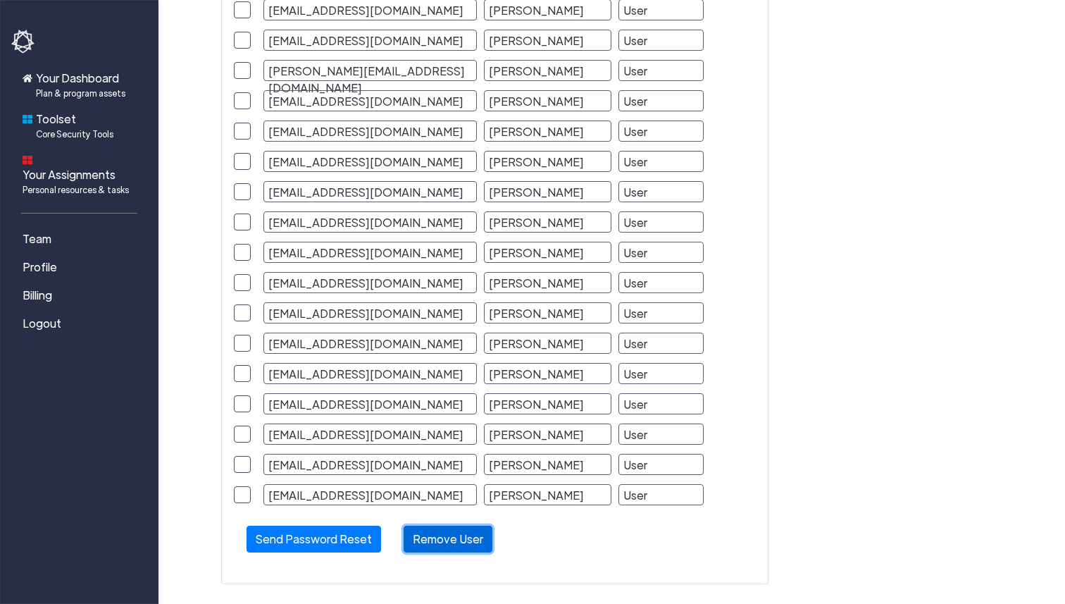
click at [431, 537] on button "Remove User" at bounding box center [448, 539] width 89 height 27
